Goal: Transaction & Acquisition: Purchase product/service

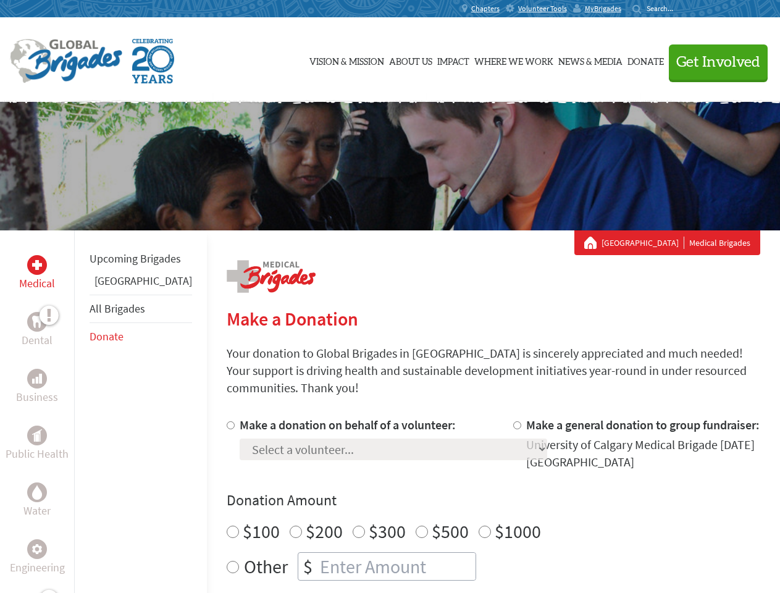
click at [682, 9] on div "Search for:" at bounding box center [657, 9] width 49 height 10
click at [713, 62] on span "Get Involved" at bounding box center [719, 62] width 84 height 15
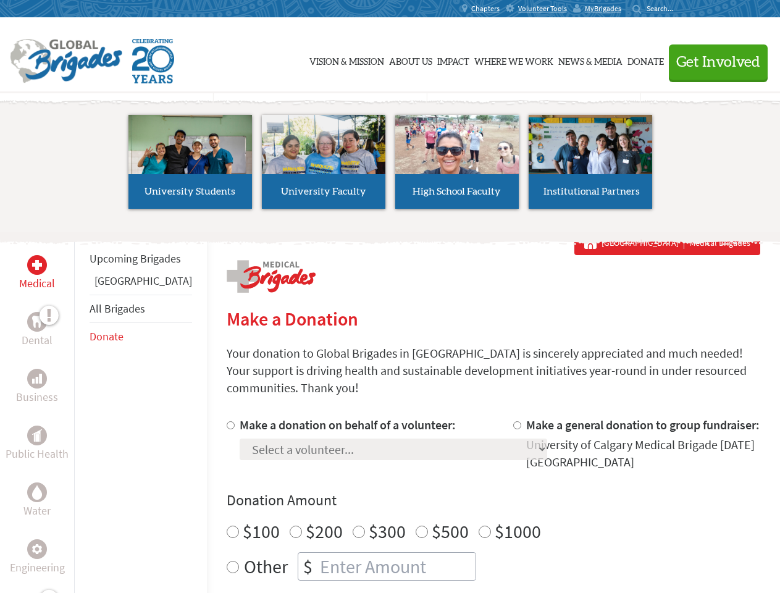
click at [390, 166] on li "High School Faculty" at bounding box center [456, 162] width 133 height 114
click at [82, 412] on div "Upcoming Brigades Panama All Brigades Donate" at bounding box center [140, 526] width 133 height 593
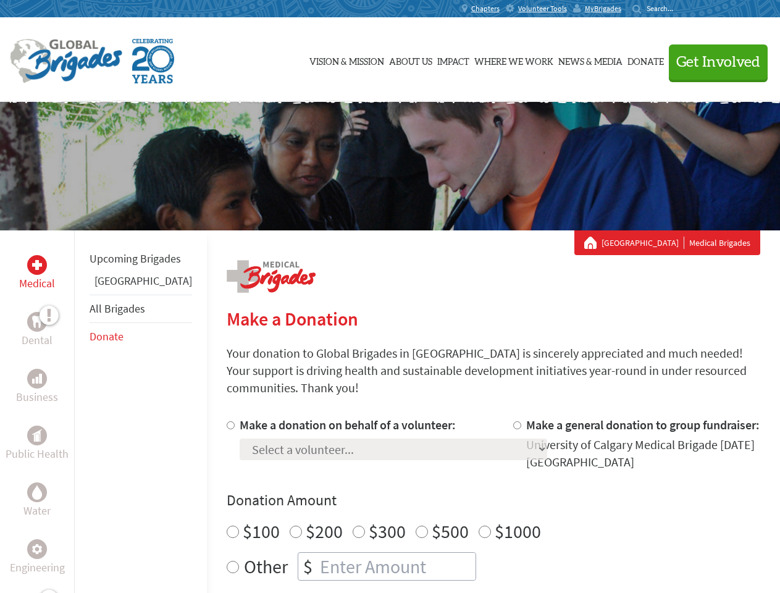
click at [472, 496] on div "Donation Amount $100 $200 $300 $500 $1000 Other $" at bounding box center [494, 536] width 534 height 90
click at [227, 421] on input "Make a donation on behalf of a volunteer:" at bounding box center [231, 425] width 8 height 8
radio input "true"
click at [513, 421] on input "Make a general donation to group fundraiser:" at bounding box center [517, 425] width 8 height 8
radio input "true"
